Goal: Task Accomplishment & Management: Use online tool/utility

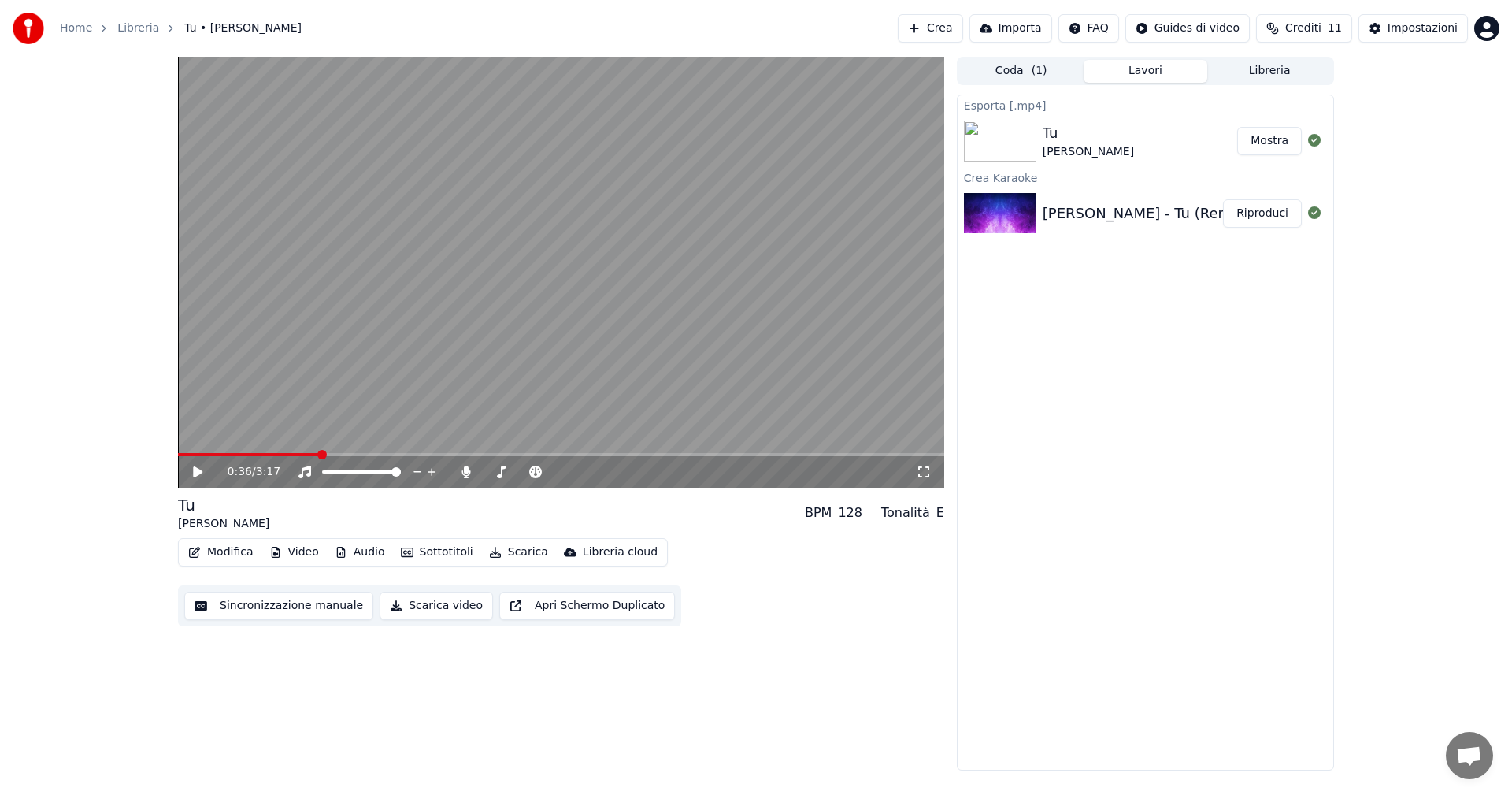
click at [954, 32] on button "Crea" at bounding box center [930, 28] width 65 height 28
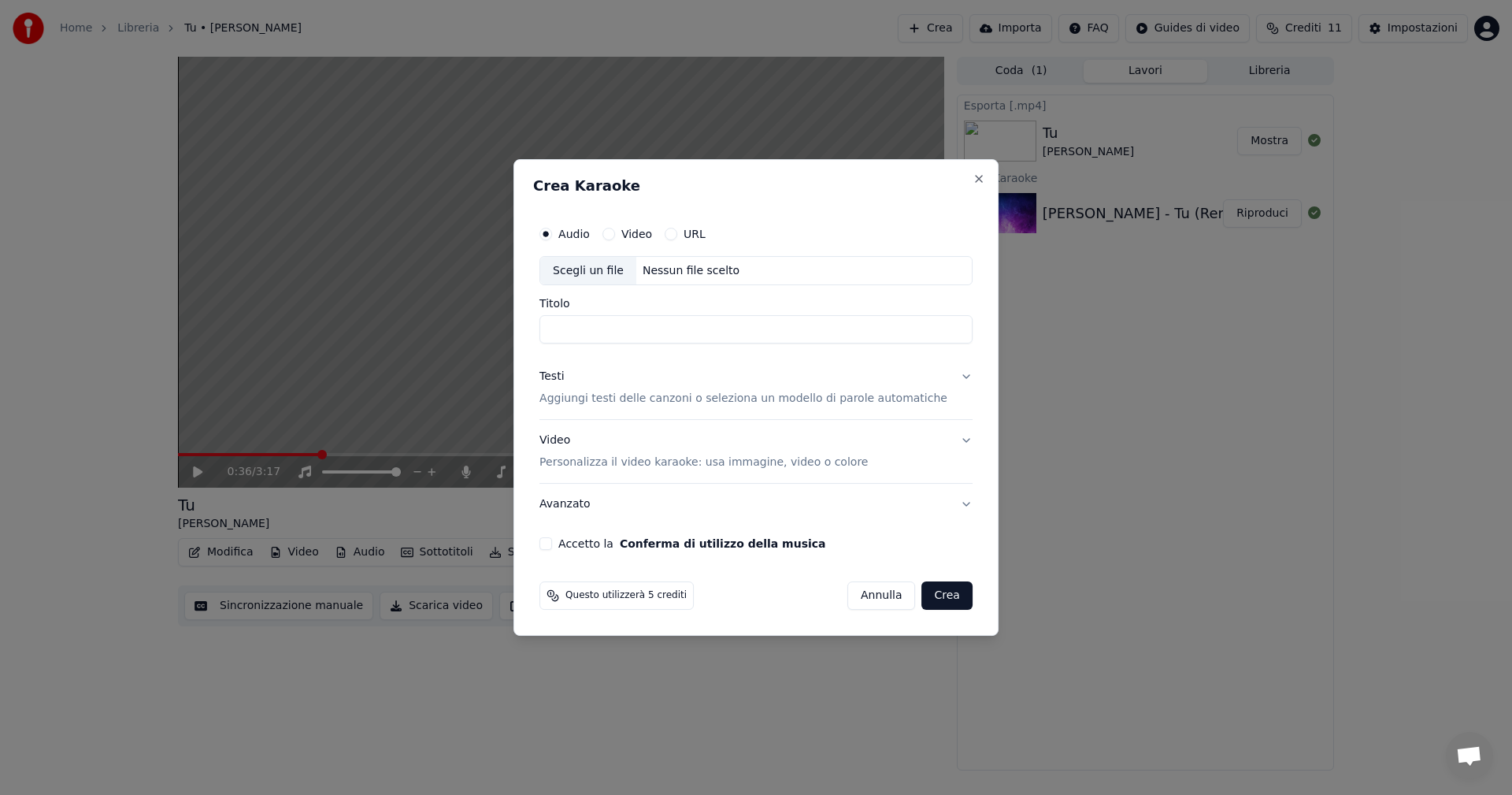
click at [591, 270] on div "Scegli un file" at bounding box center [587, 271] width 96 height 28
type input "**********"
click at [564, 376] on div "Testi" at bounding box center [551, 378] width 25 height 16
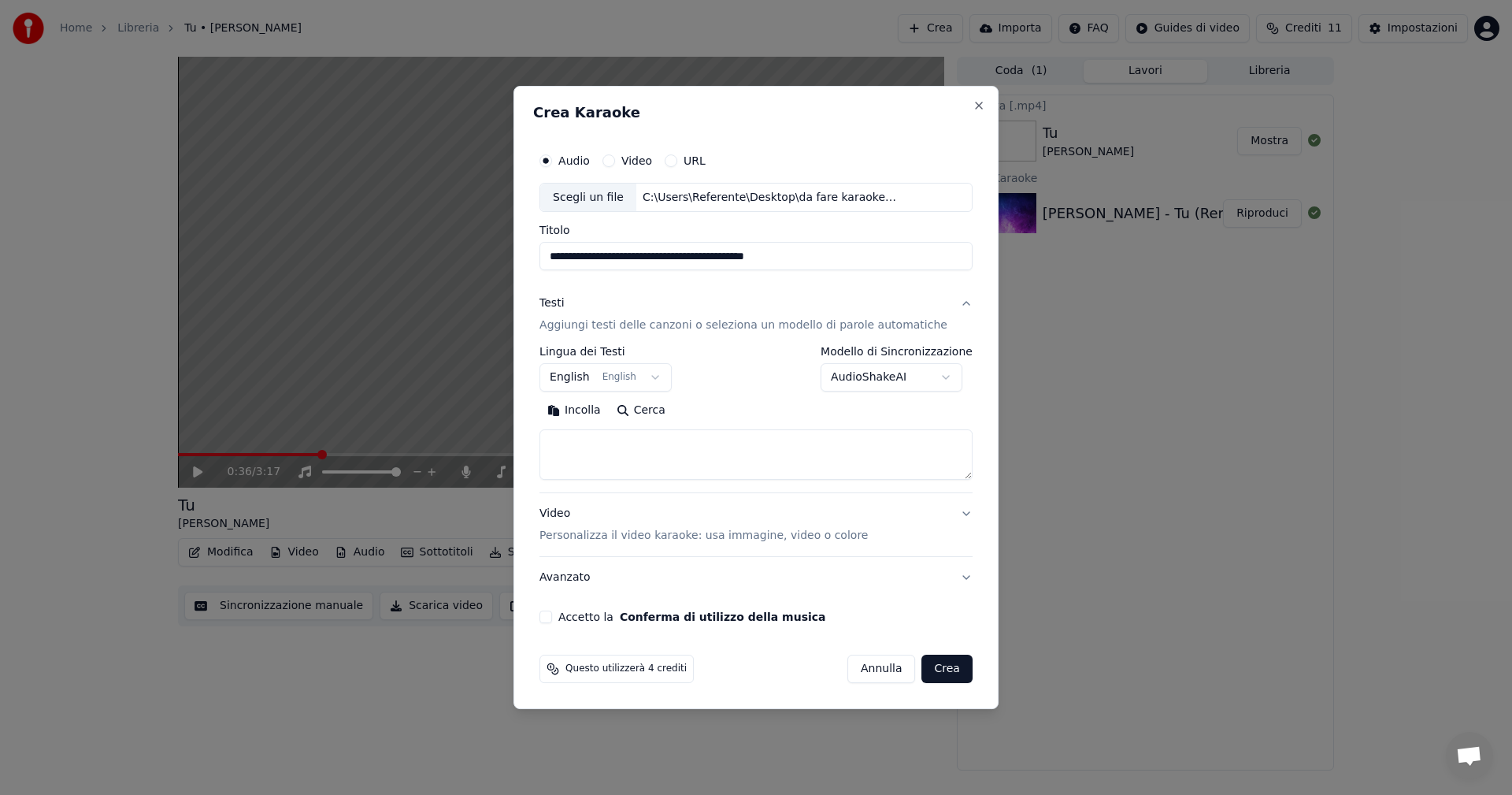
paste textarea "**********"
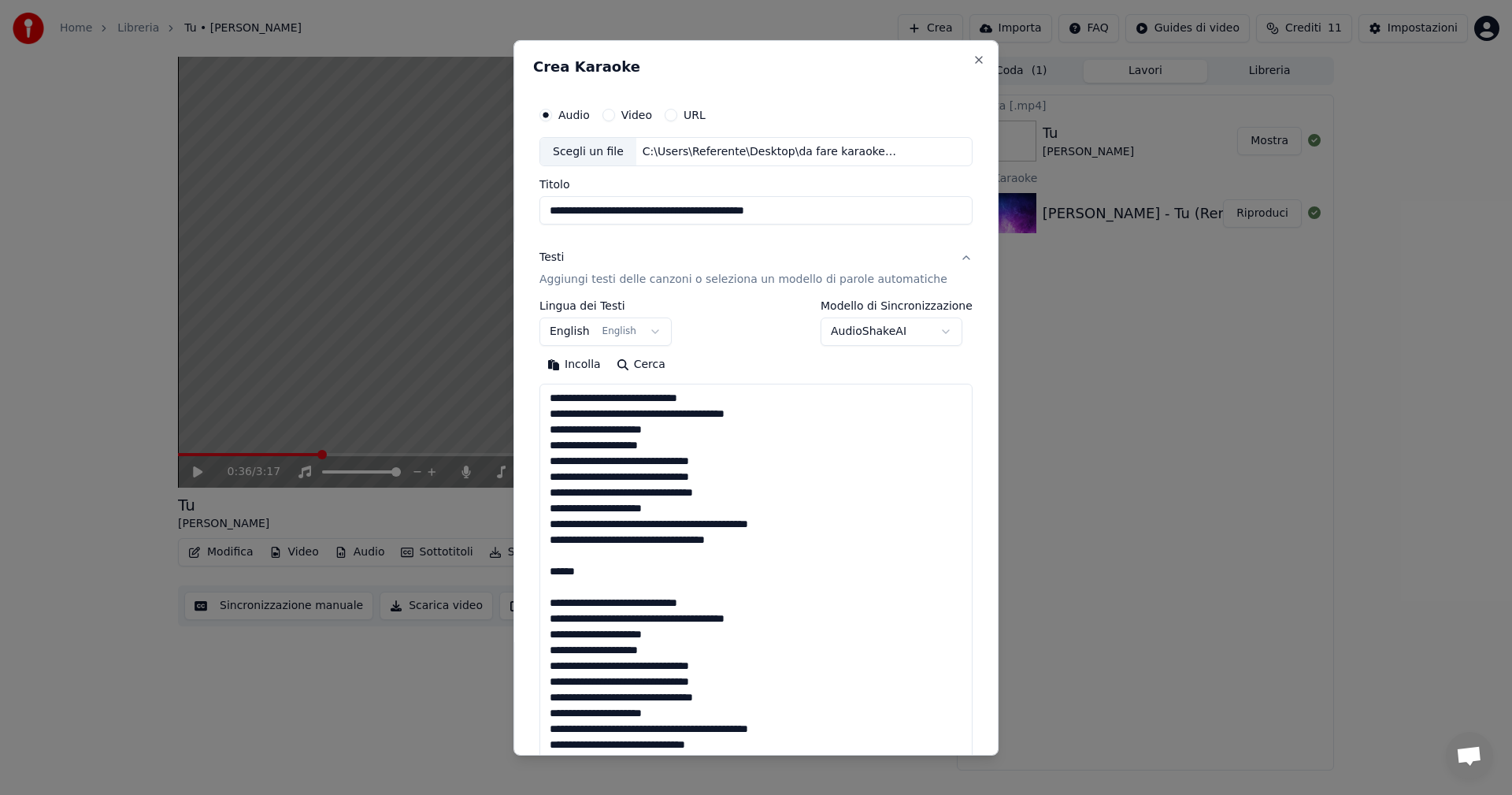
scroll to position [744, 0]
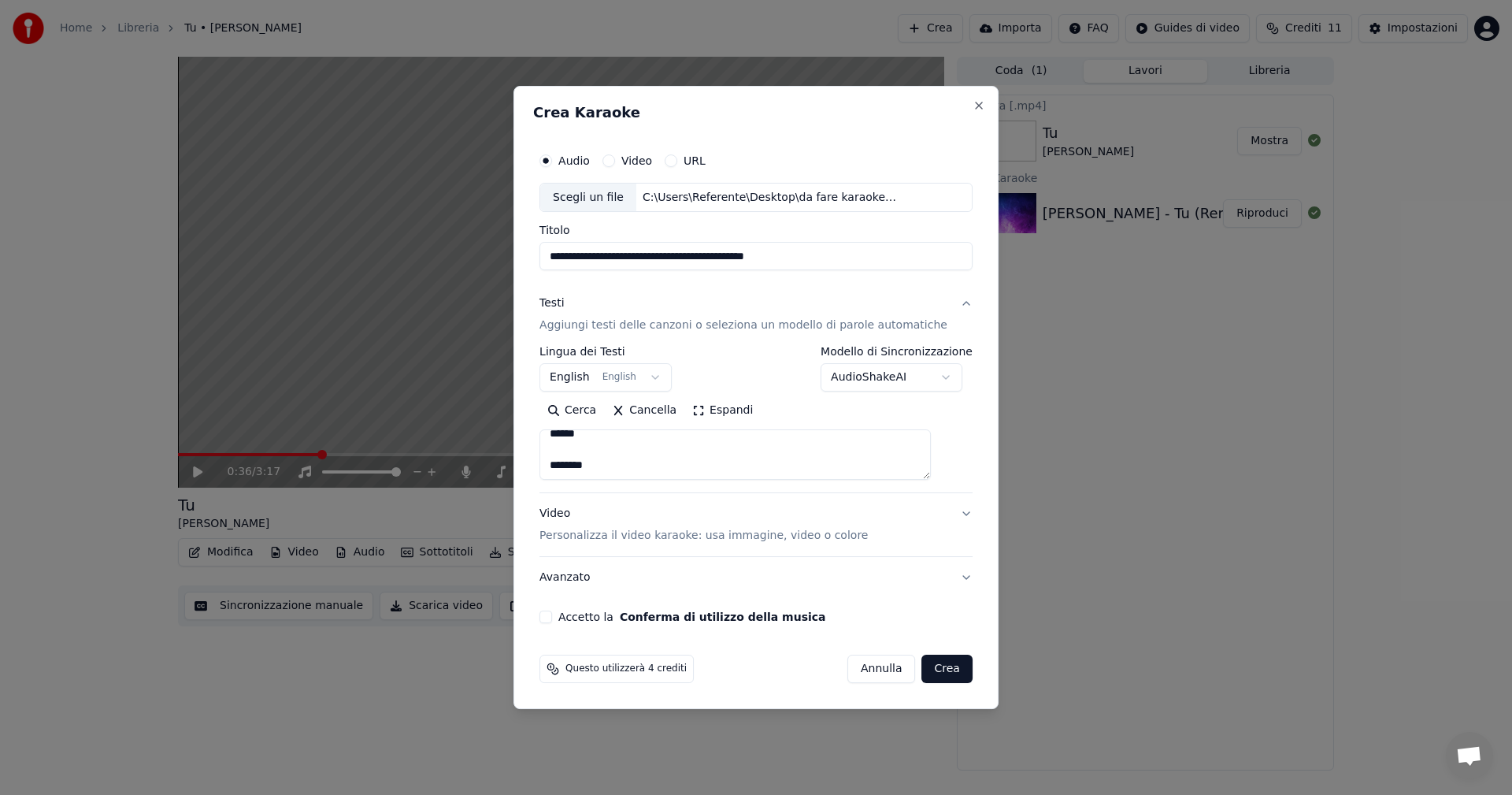
type textarea "**********"
click at [591, 381] on body "**********" at bounding box center [756, 397] width 1512 height 795
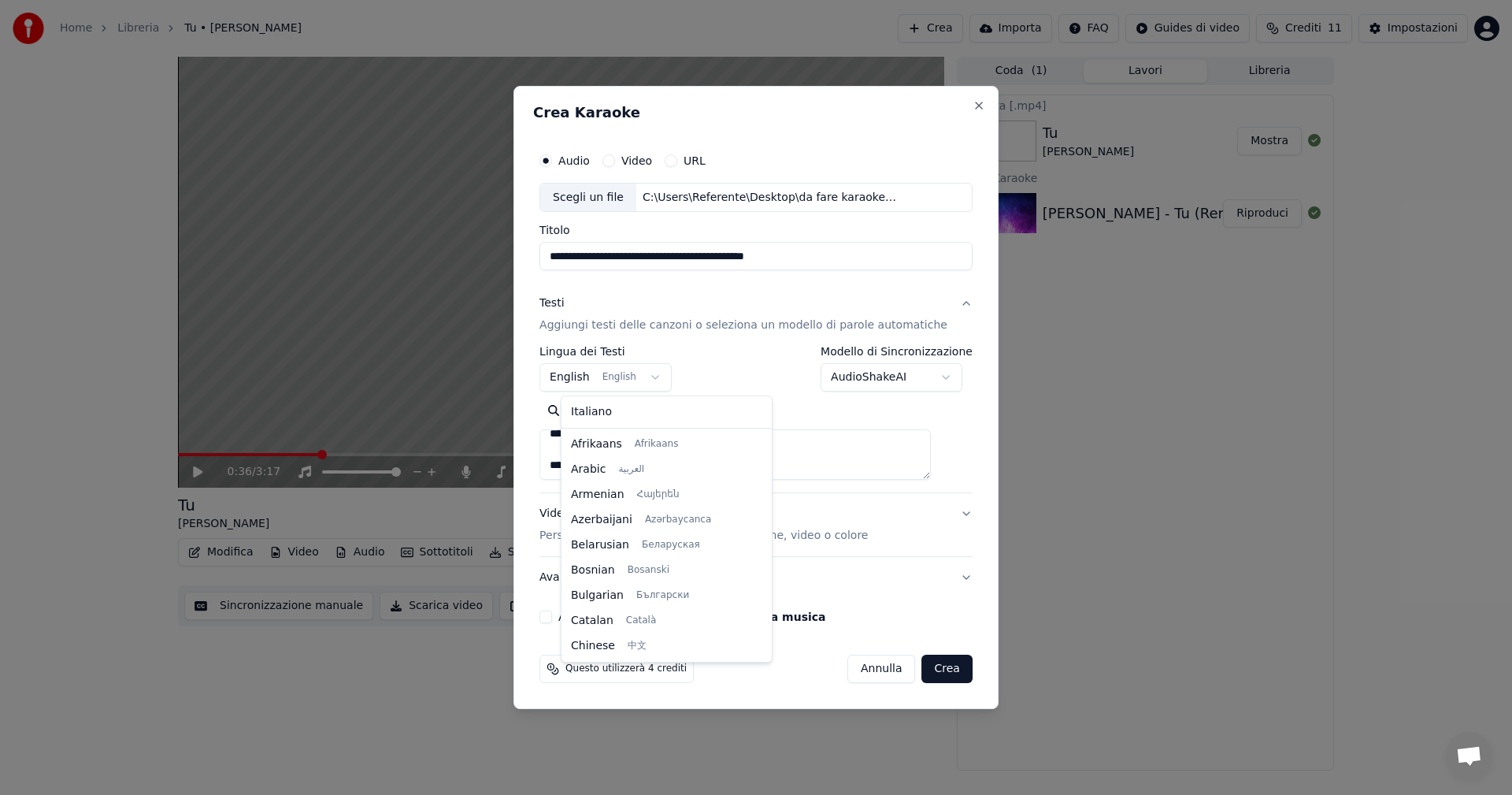
scroll to position [126, 0]
select select "**"
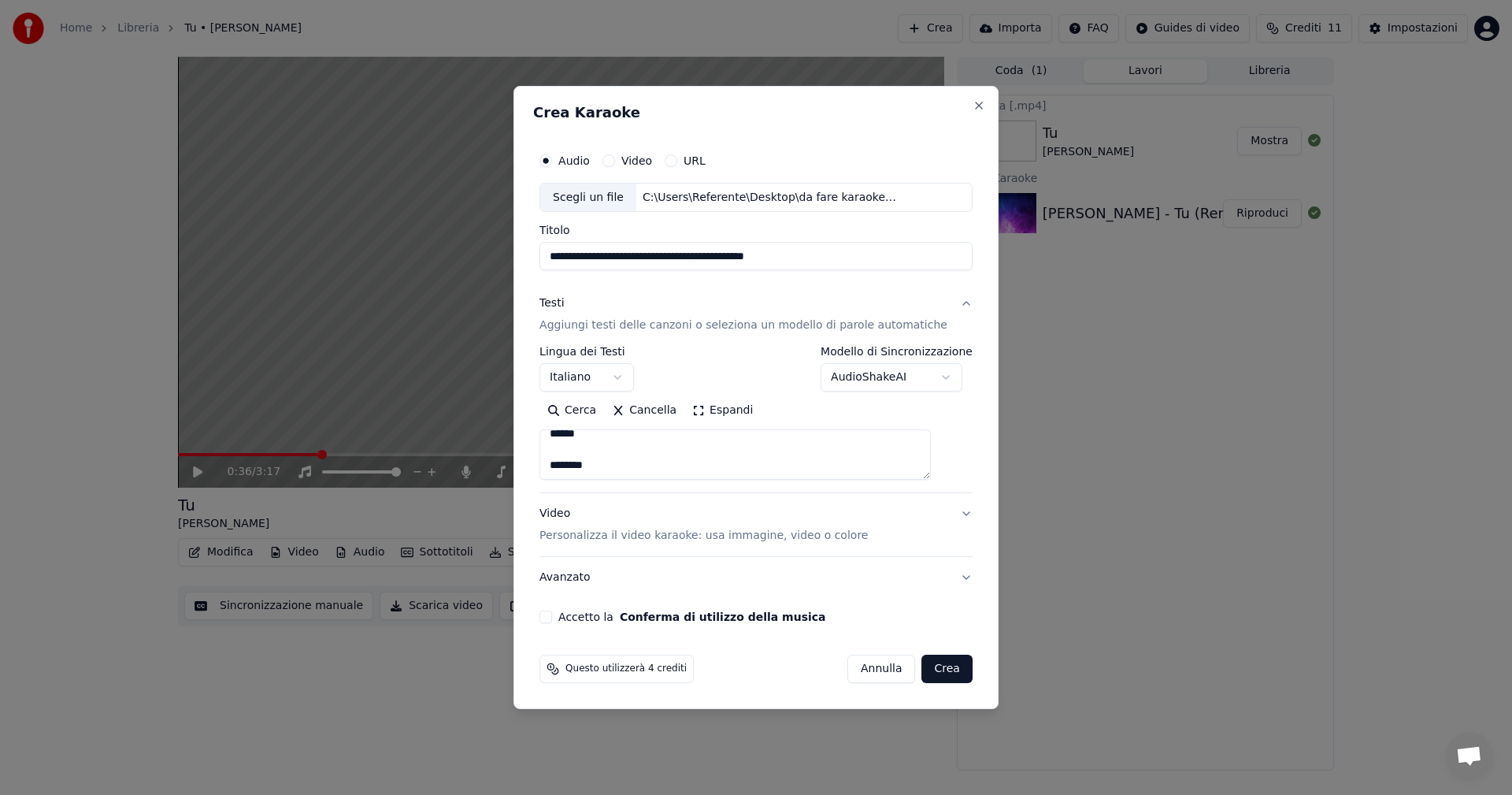
click at [579, 515] on div "Video Personalizza il video karaoke: usa immagine, video o colore" at bounding box center [703, 525] width 328 height 38
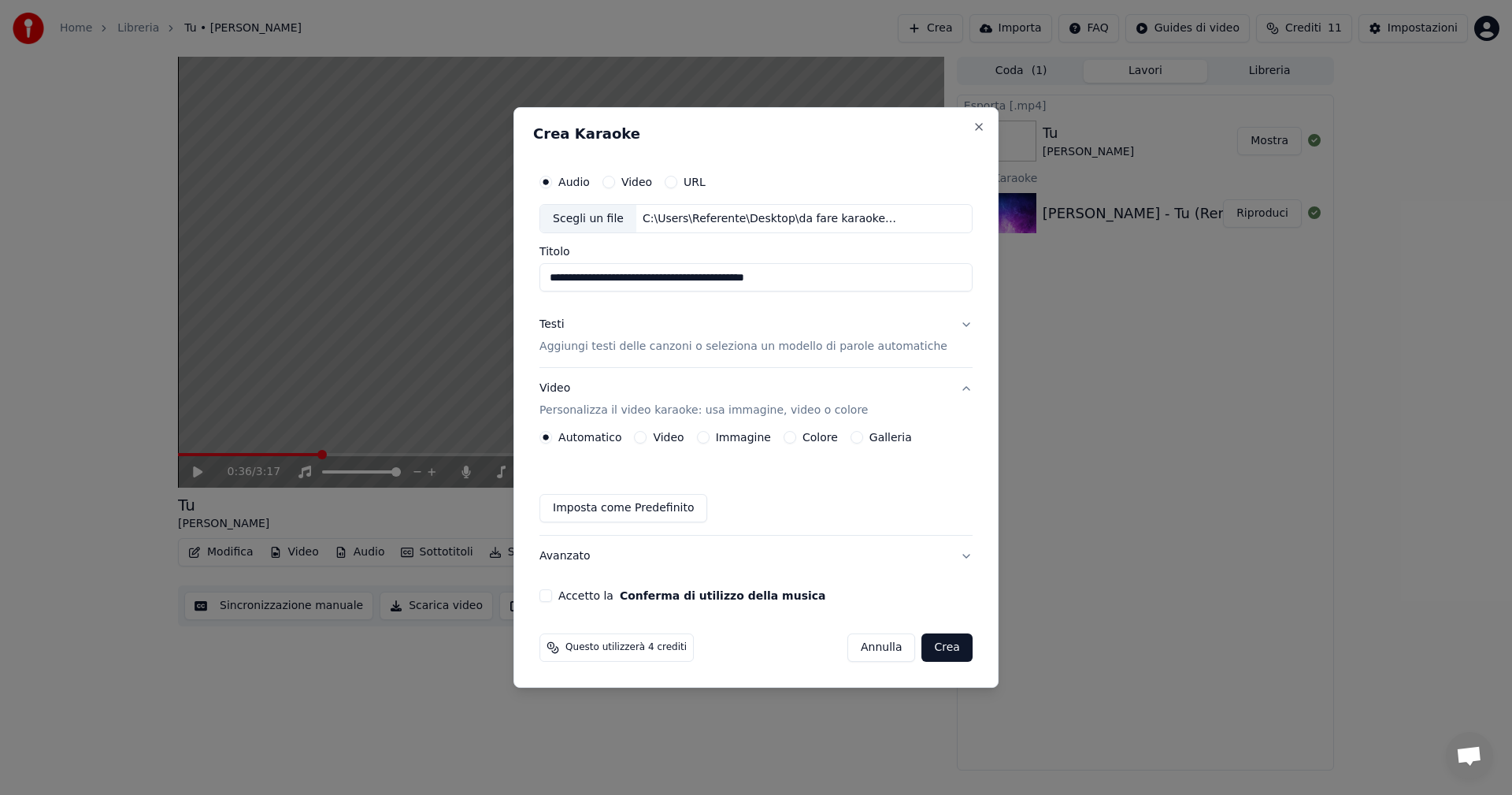
click at [796, 437] on button "Colore" at bounding box center [789, 437] width 12 height 12
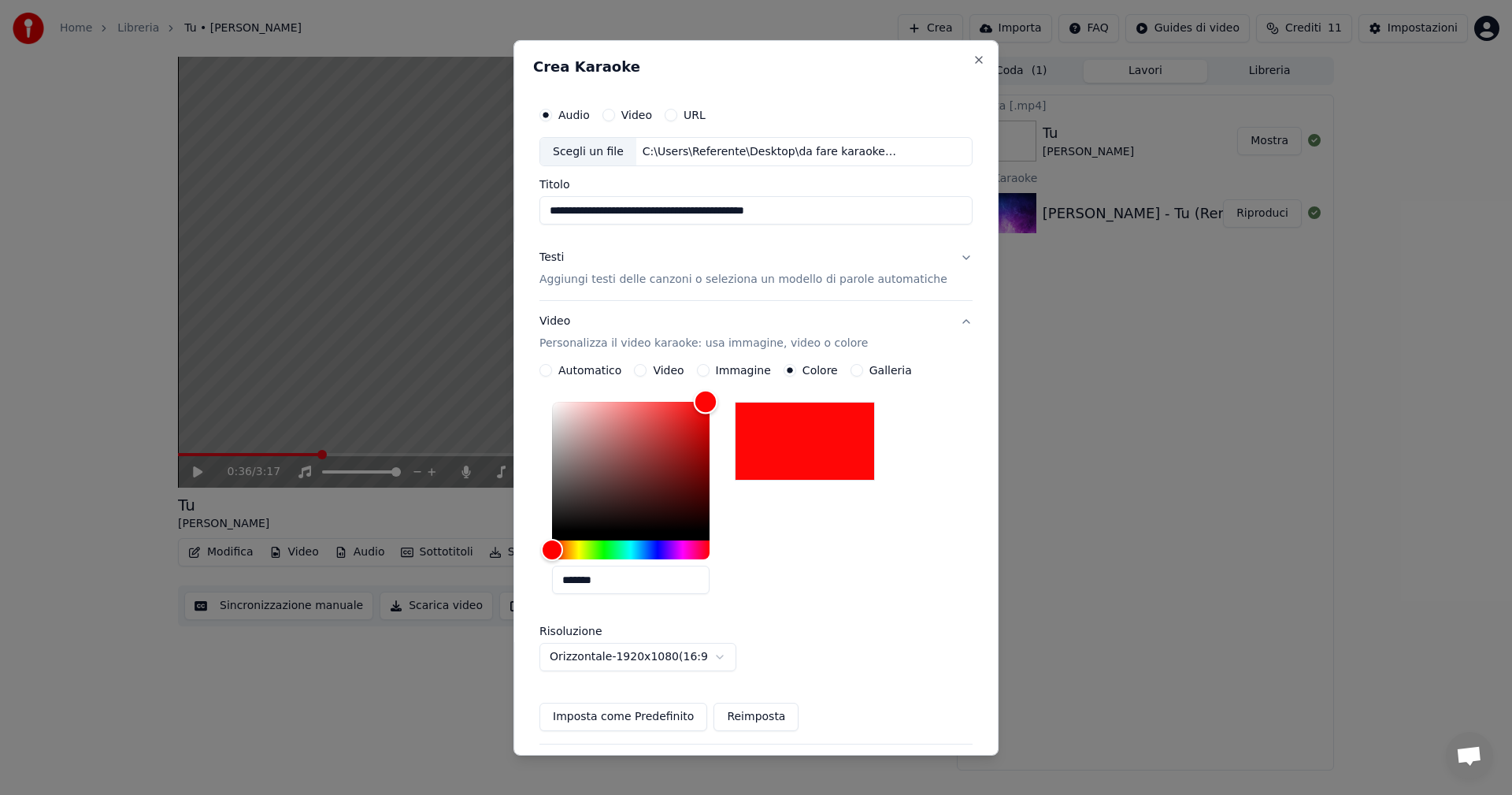
drag, startPoint x: 629, startPoint y: 478, endPoint x: 724, endPoint y: 396, distance: 125.5
click at [709, 401] on div "Color" at bounding box center [630, 466] width 157 height 129
type input "*******"
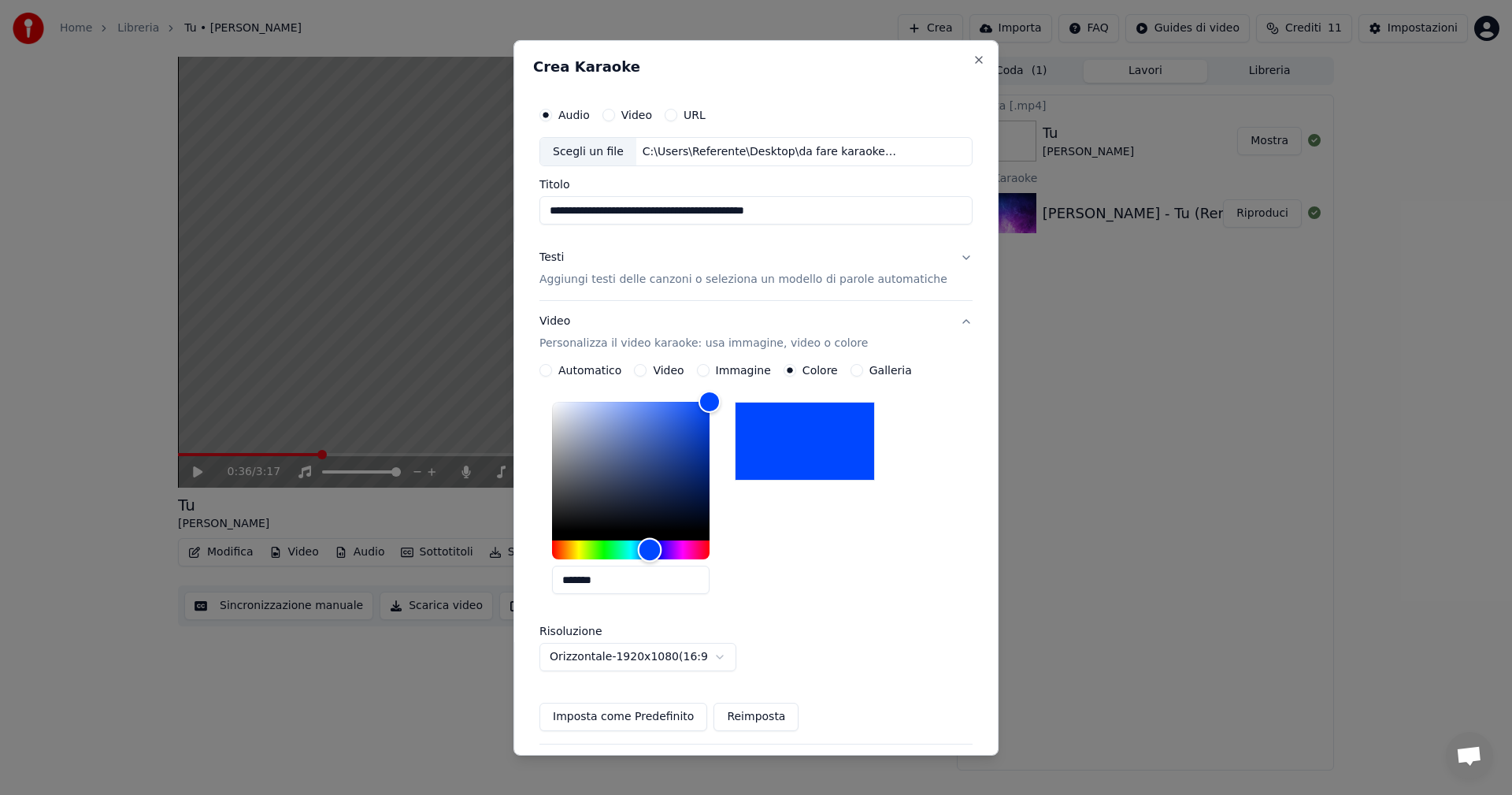
click at [664, 552] on div "Hue" at bounding box center [630, 550] width 157 height 19
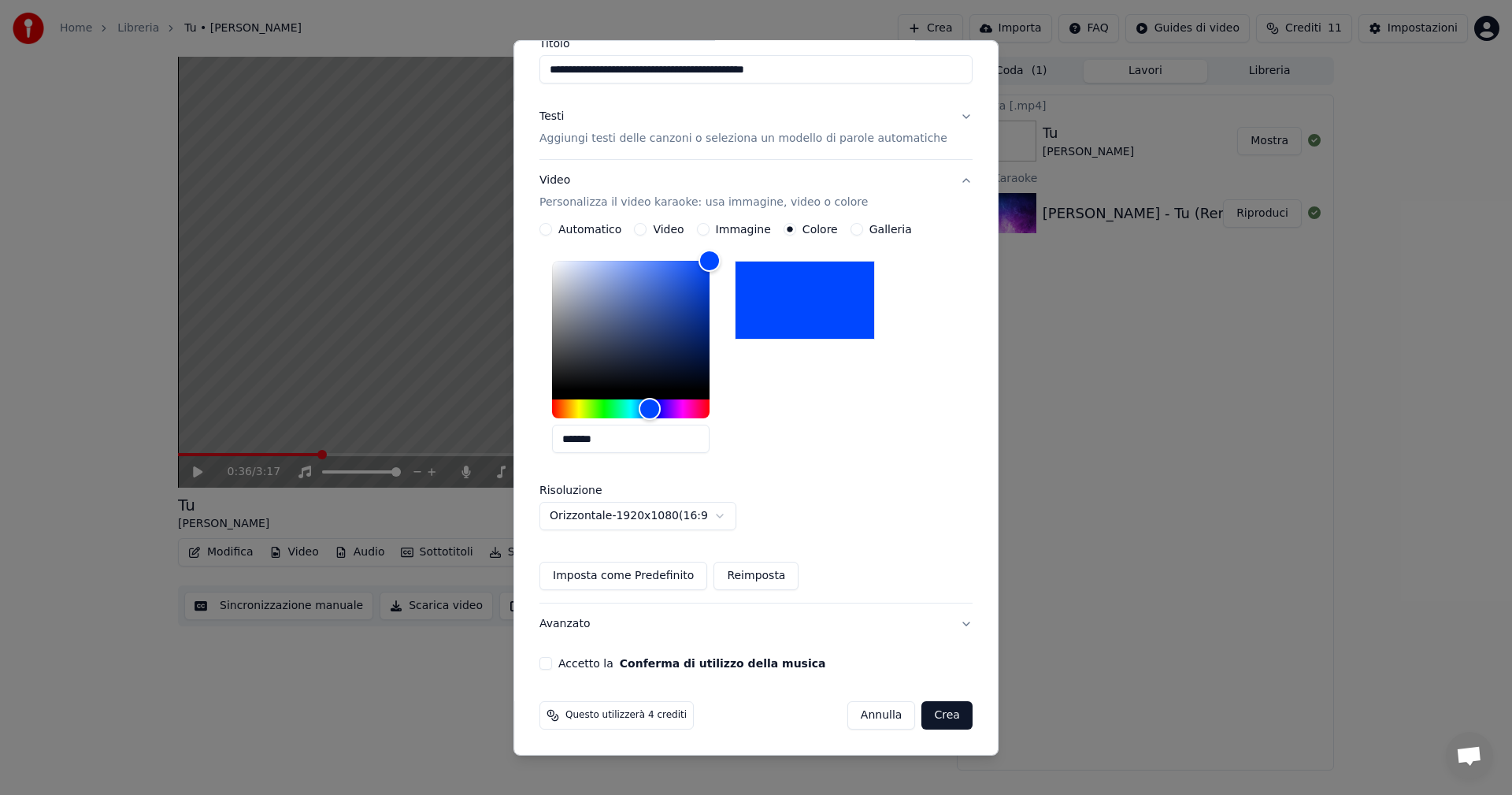
click at [552, 660] on button "Accetto la Conferma di utilizzo della musica" at bounding box center [545, 663] width 12 height 12
click at [926, 720] on button "Crea" at bounding box center [947, 715] width 50 height 28
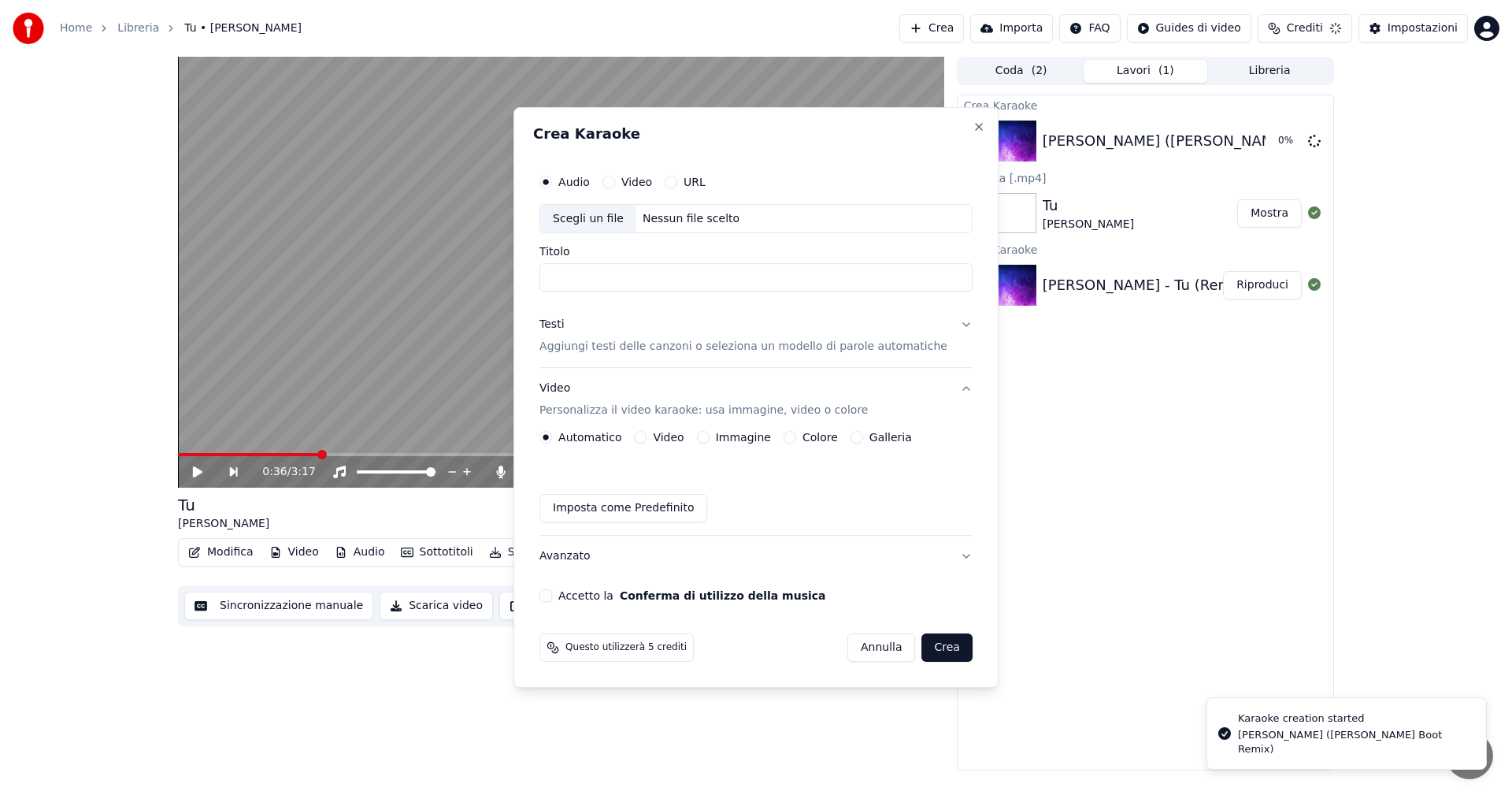
scroll to position [0, 0]
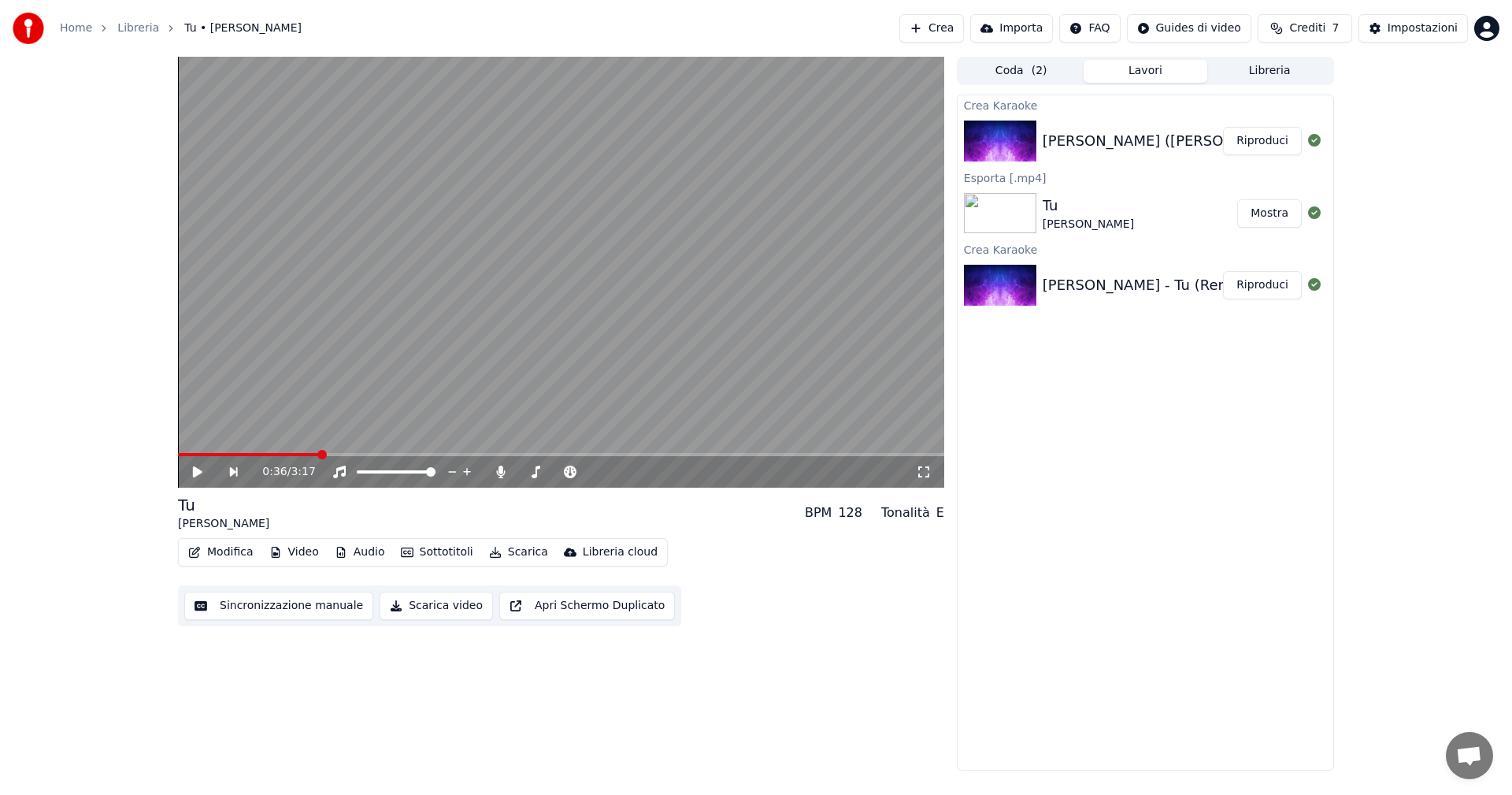
click at [1264, 138] on button "Riproduci" at bounding box center [1263, 141] width 79 height 28
click at [222, 457] on div "0:04 / 3:54" at bounding box center [561, 472] width 766 height 32
click at [224, 452] on video at bounding box center [561, 272] width 766 height 431
click at [225, 452] on video at bounding box center [561, 272] width 766 height 431
click at [223, 451] on video at bounding box center [561, 272] width 766 height 431
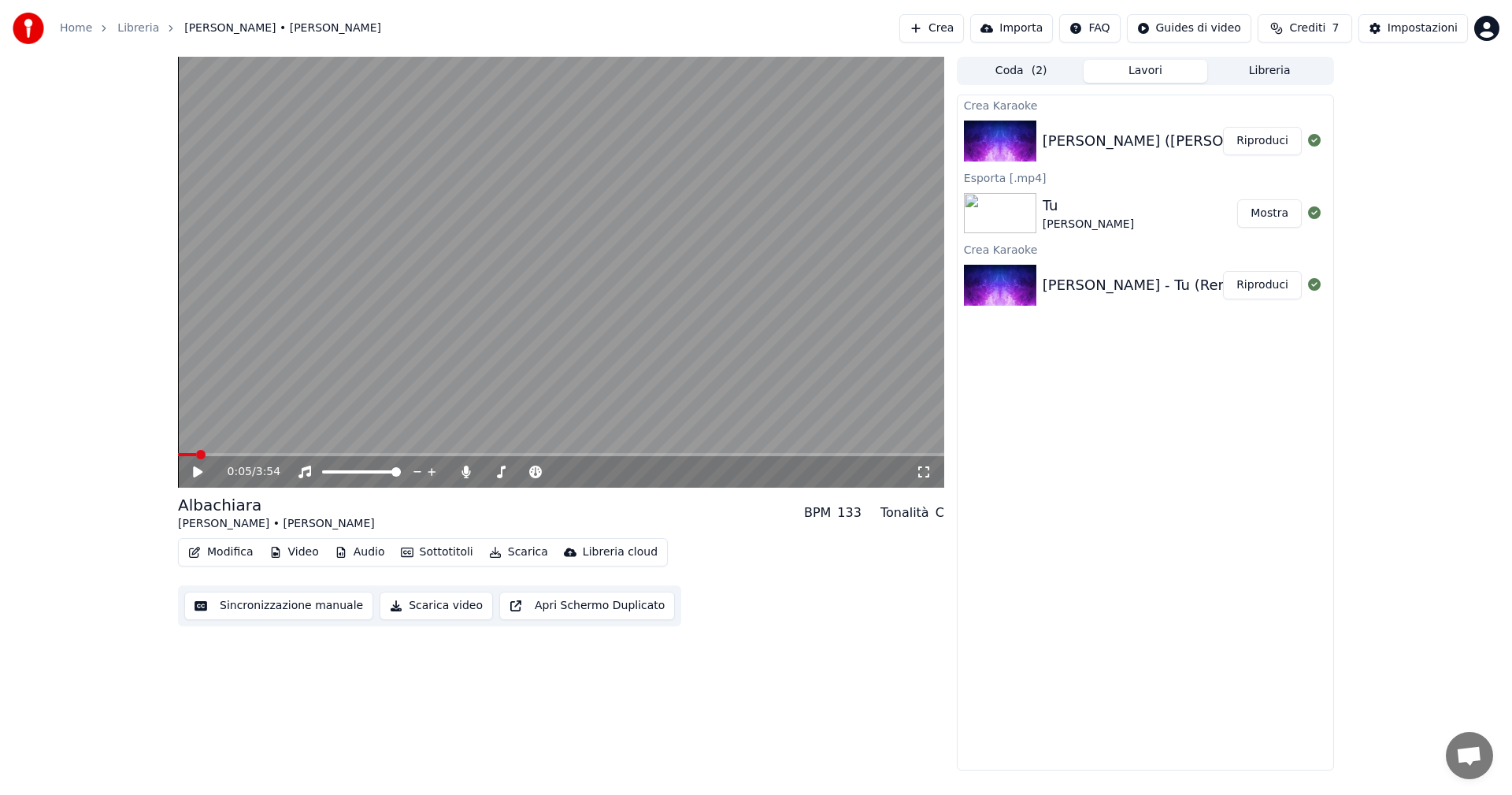
click at [226, 454] on span at bounding box center [561, 455] width 766 height 4
click at [202, 467] on icon at bounding box center [209, 472] width 37 height 12
click at [256, 452] on video at bounding box center [561, 272] width 766 height 431
drag, startPoint x: 258, startPoint y: 451, endPoint x: 259, endPoint y: 470, distance: 19.0
click at [258, 452] on video at bounding box center [561, 272] width 766 height 431
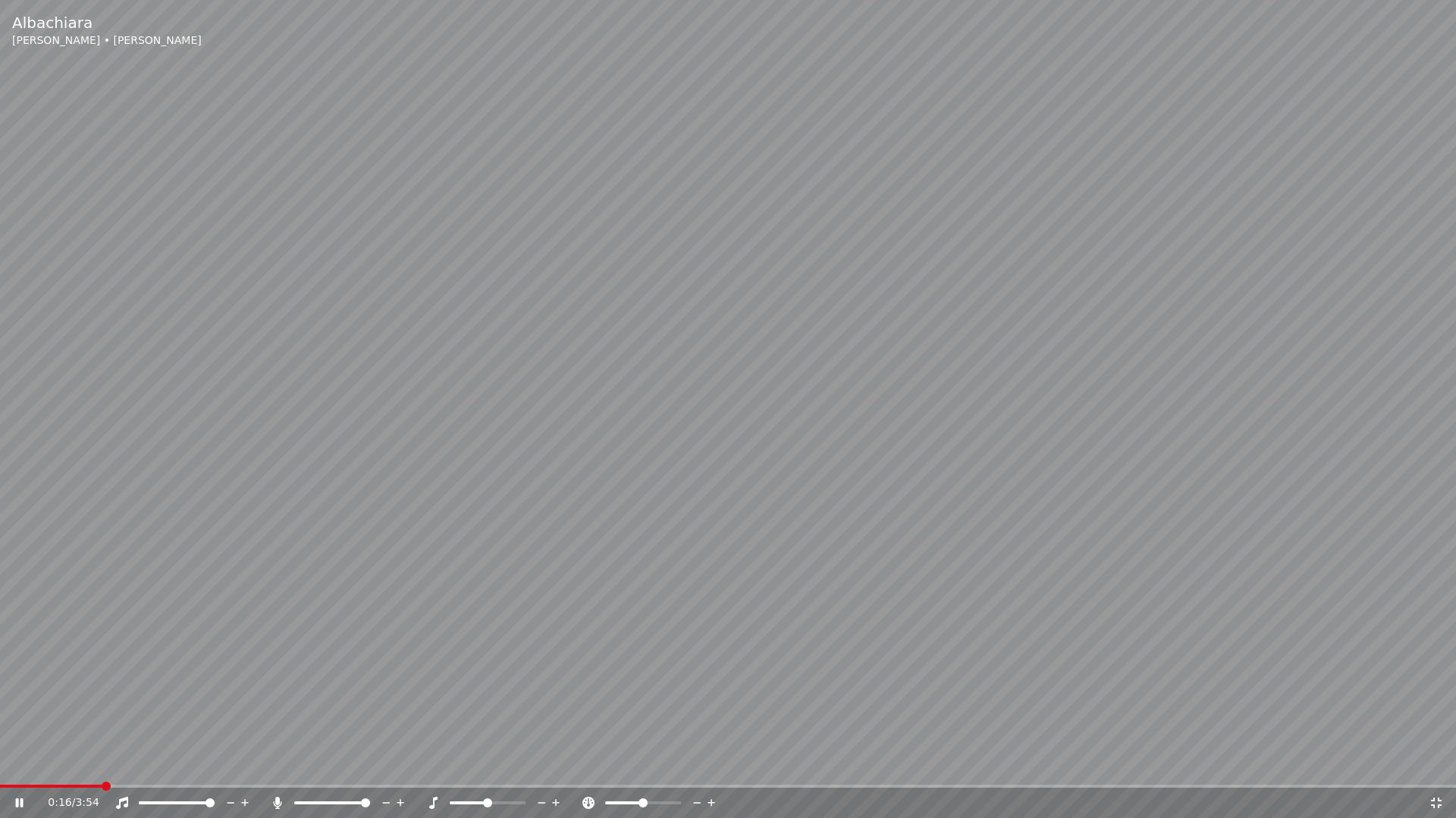
click at [498, 390] on video at bounding box center [728, 409] width 1456 height 818
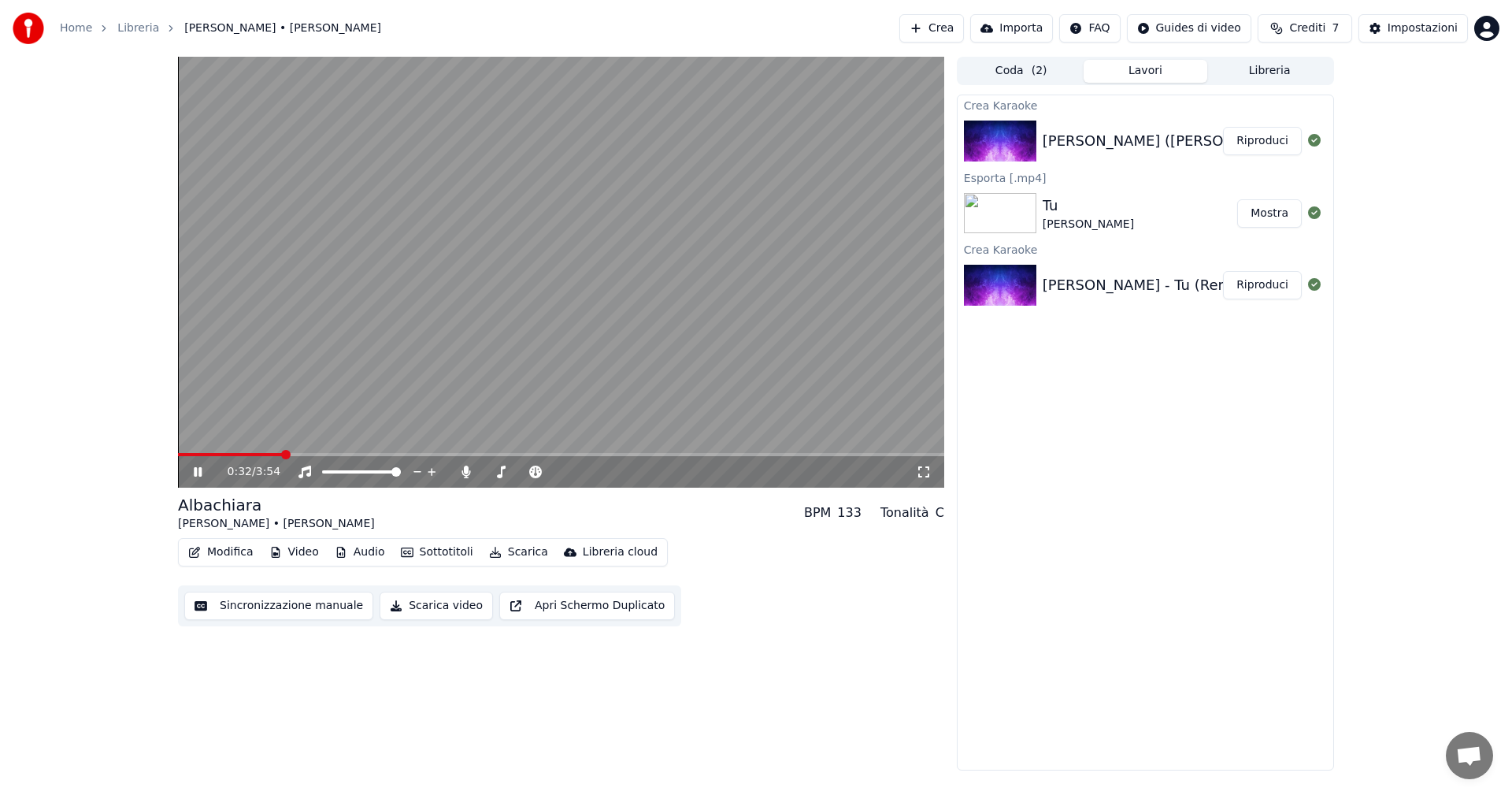
click at [284, 456] on span at bounding box center [561, 455] width 766 height 4
click at [282, 455] on span at bounding box center [232, 455] width 107 height 4
click at [271, 454] on span at bounding box center [226, 455] width 95 height 4
click at [267, 453] on span at bounding box center [227, 455] width 97 height 4
click at [308, 453] on span at bounding box center [561, 455] width 766 height 4
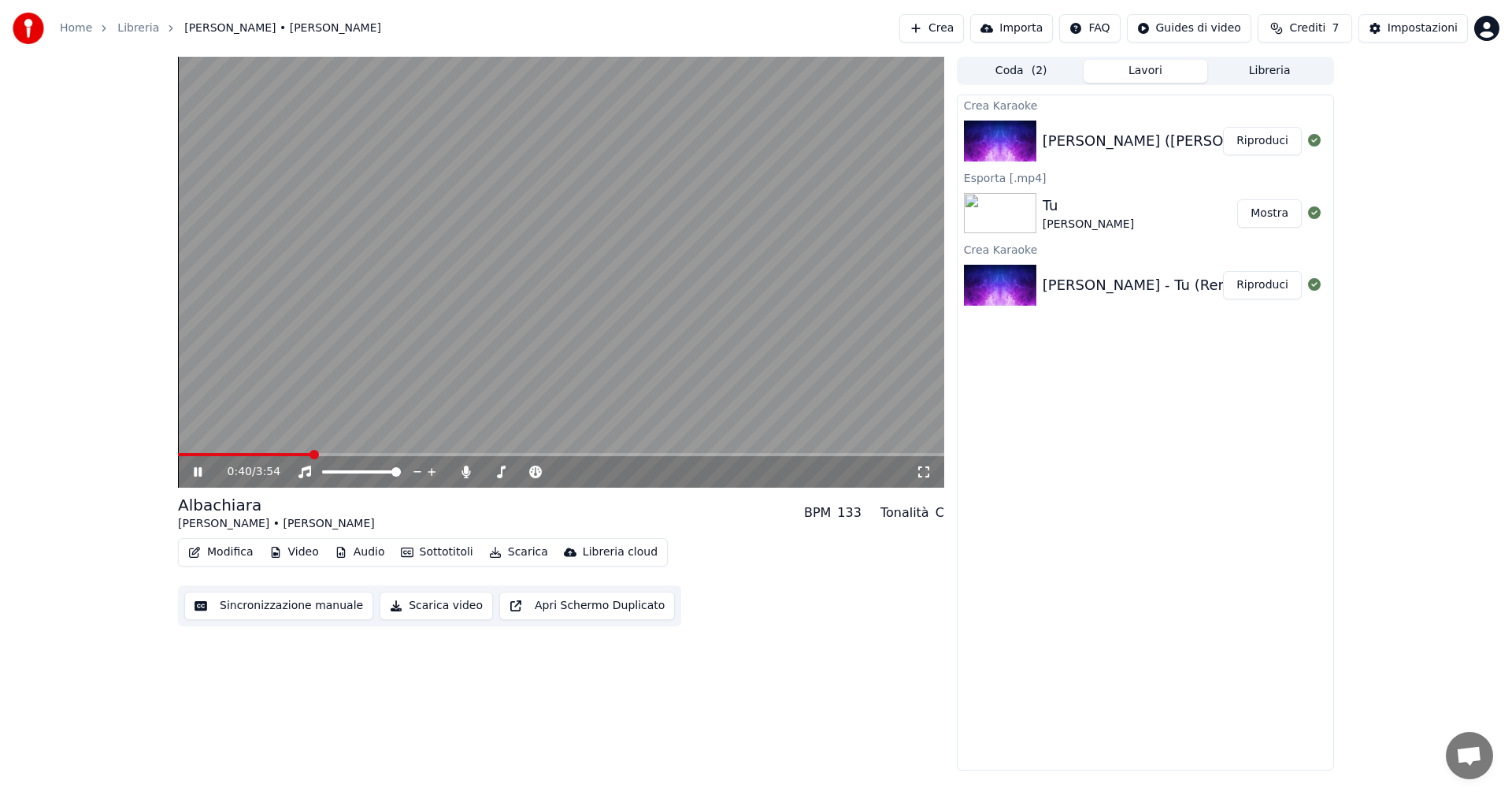
click at [322, 452] on video at bounding box center [561, 272] width 766 height 431
click at [203, 467] on icon at bounding box center [209, 472] width 37 height 12
click at [333, 455] on span at bounding box center [561, 455] width 766 height 4
click at [420, 454] on span at bounding box center [561, 455] width 766 height 4
click at [428, 452] on span at bounding box center [425, 454] width 10 height 10
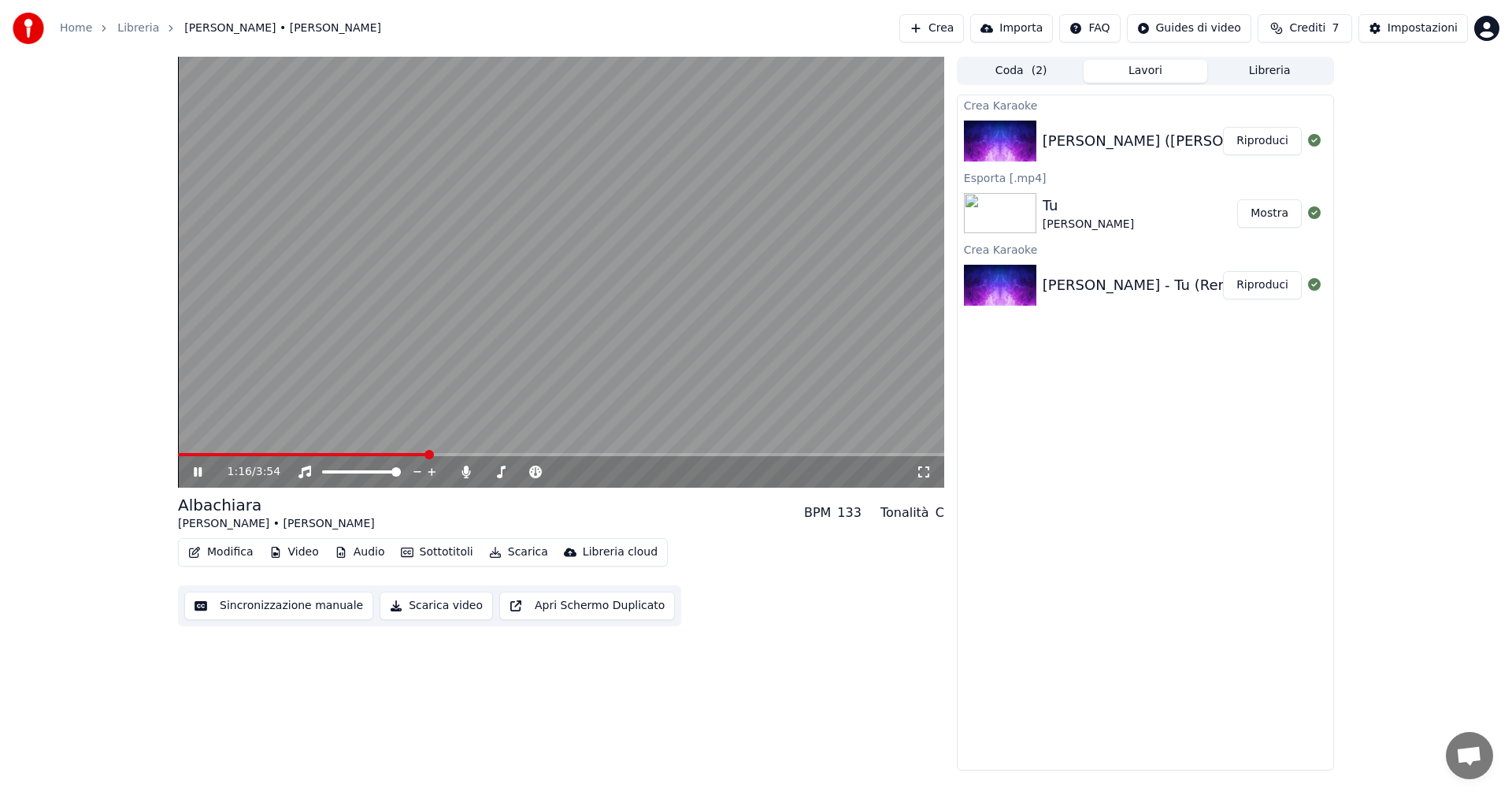
click at [442, 452] on video at bounding box center [561, 272] width 766 height 431
click at [197, 475] on icon at bounding box center [198, 472] width 10 height 11
click at [446, 454] on span at bounding box center [561, 455] width 766 height 4
click at [469, 455] on span at bounding box center [561, 455] width 766 height 4
click at [485, 454] on span at bounding box center [561, 455] width 766 height 4
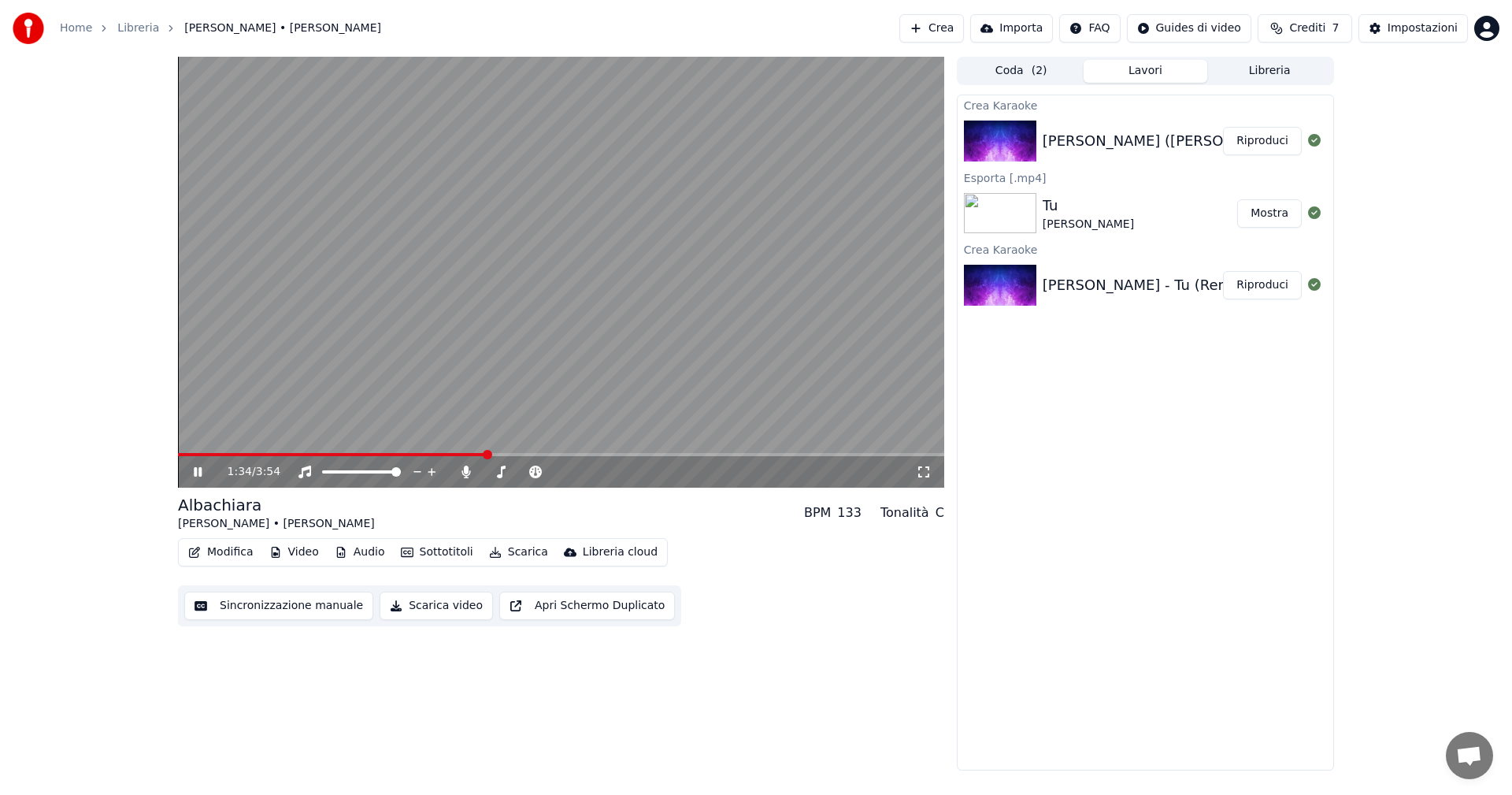
click at [504, 453] on span at bounding box center [561, 455] width 766 height 4
click at [197, 475] on icon at bounding box center [198, 472] width 8 height 10
click at [428, 603] on button "Scarica video" at bounding box center [436, 605] width 113 height 28
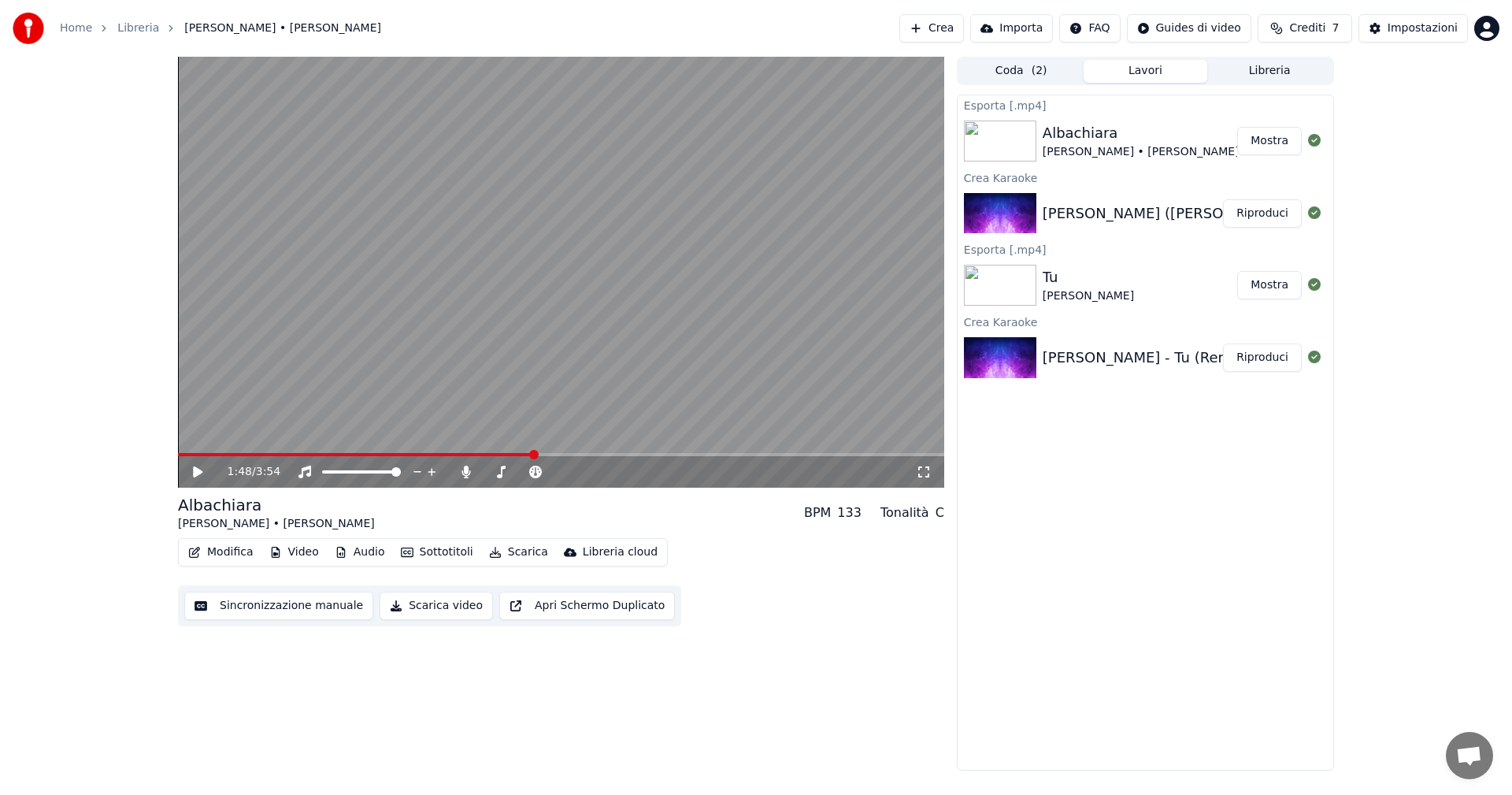
click at [1268, 137] on button "Mostra" at bounding box center [1270, 141] width 65 height 28
